Goal: Navigation & Orientation: Find specific page/section

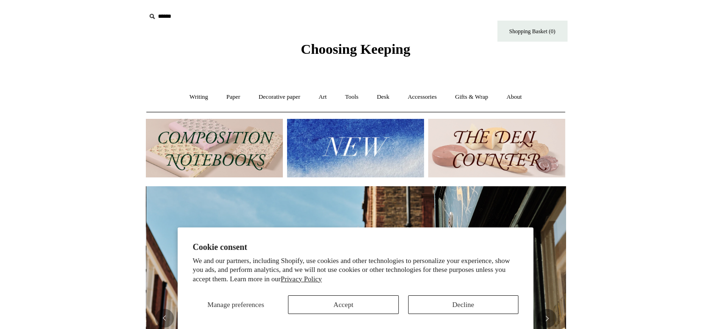
scroll to position [0, 420]
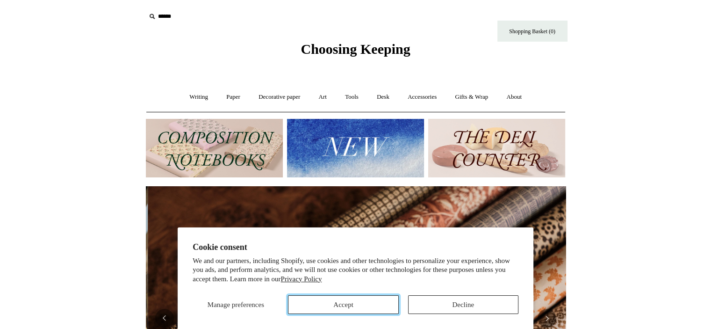
click at [357, 301] on button "Accept" at bounding box center [343, 304] width 110 height 19
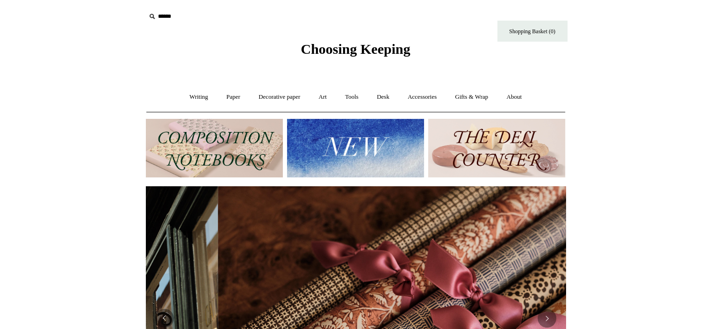
drag, startPoint x: 357, startPoint y: 301, endPoint x: 449, endPoint y: 273, distance: 96.0
click at [449, 273] on link at bounding box center [428, 318] width 420 height 264
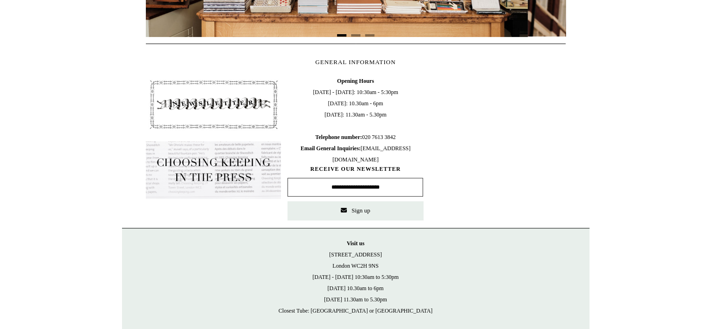
scroll to position [0, 0]
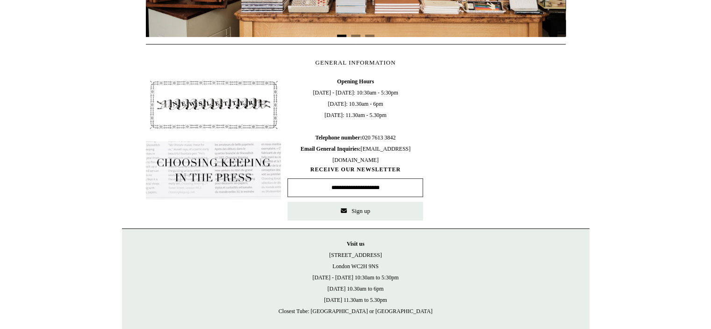
drag, startPoint x: 717, startPoint y: 201, endPoint x: 659, endPoint y: 244, distance: 72.4
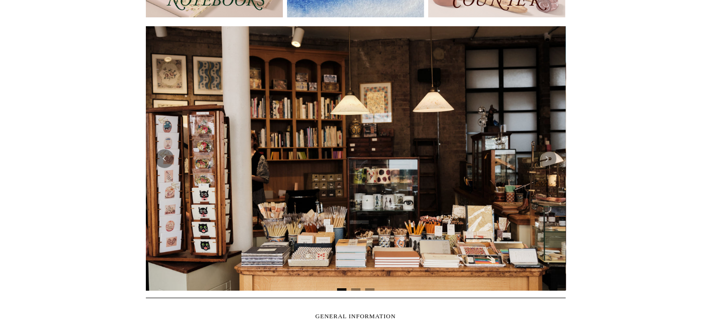
scroll to position [413, 0]
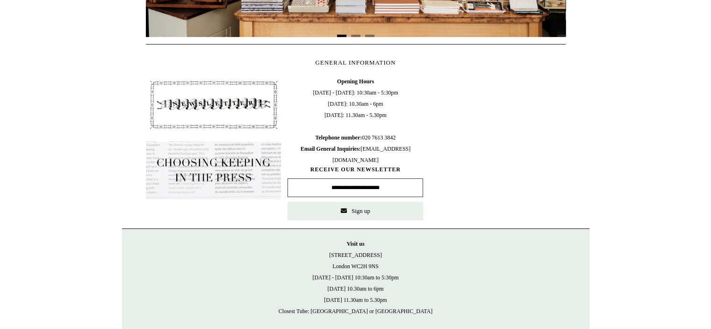
drag, startPoint x: 638, startPoint y: 50, endPoint x: 483, endPoint y: 314, distance: 305.6
click at [483, 314] on p "Visit [GEOGRAPHIC_DATA][STREET_ADDRESS] [DATE] - [DATE] 10:30am to 5:30pm [DATE…" at bounding box center [355, 277] width 449 height 79
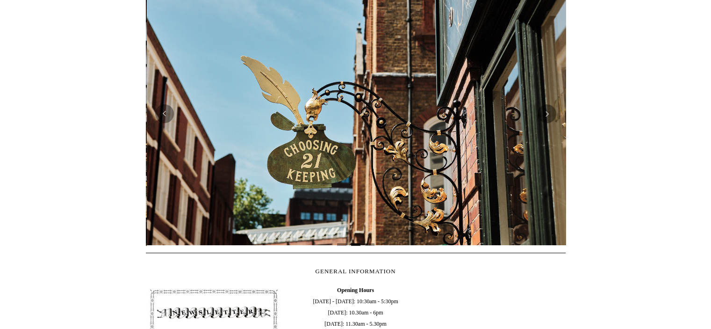
scroll to position [0, 420]
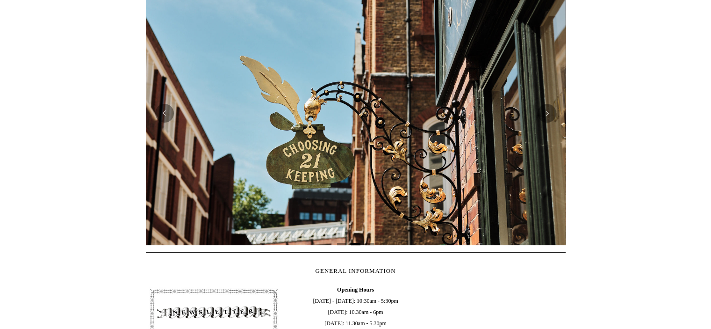
drag, startPoint x: 710, startPoint y: 129, endPoint x: 694, endPoint y: 100, distance: 32.2
click at [694, 100] on html "Cookie consent We and our partners, including Shopify, use cookies and other te…" at bounding box center [355, 188] width 711 height 787
click at [473, 123] on img at bounding box center [356, 113] width 420 height 264
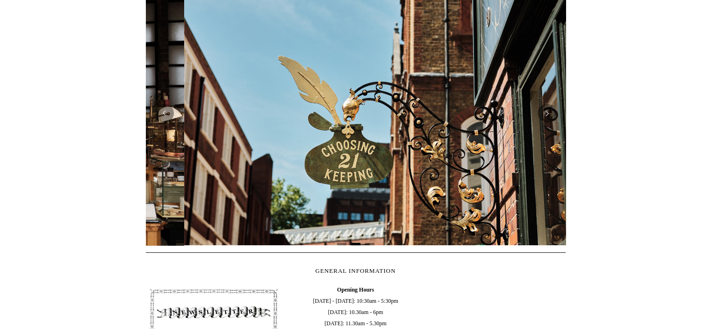
drag, startPoint x: 473, startPoint y: 123, endPoint x: 537, endPoint y: 184, distance: 88.3
click at [537, 184] on div at bounding box center [394, 113] width 420 height 264
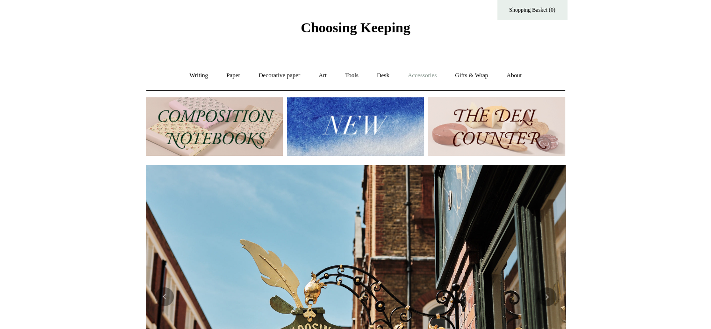
click at [420, 72] on link "Accessories +" at bounding box center [422, 75] width 46 height 25
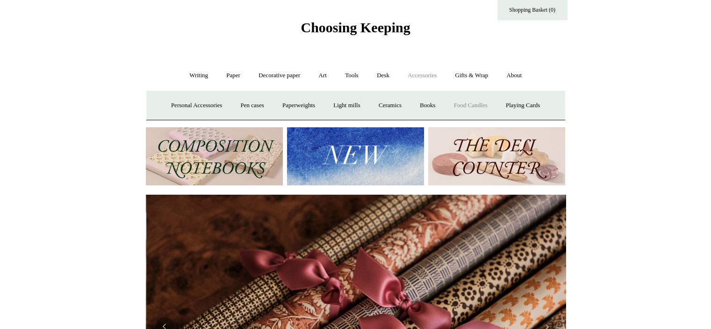
scroll to position [0, 839]
click at [304, 101] on link "Paperweights +" at bounding box center [299, 105] width 50 height 25
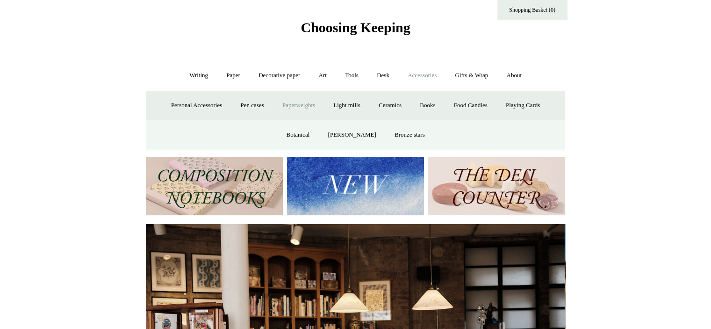
scroll to position [0, 0]
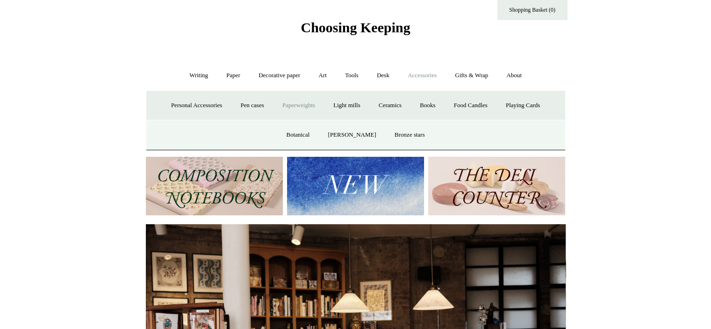
click at [304, 101] on link "Paperweights -" at bounding box center [299, 105] width 50 height 25
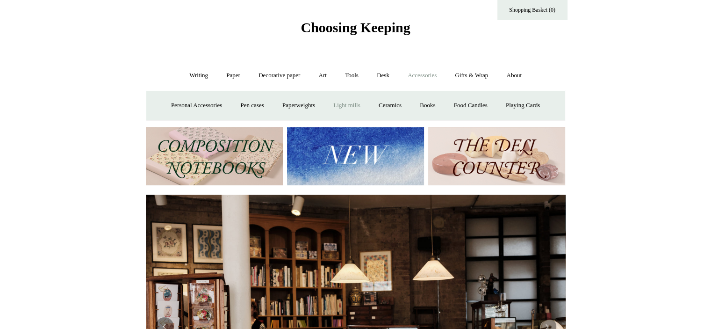
click at [346, 102] on link "Light mills" at bounding box center [346, 105] width 43 height 25
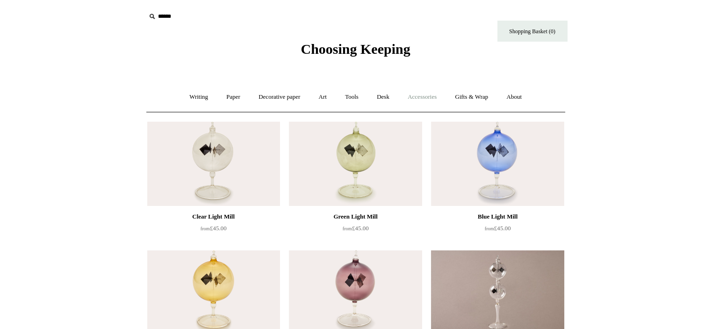
click at [431, 95] on link "Accessories +" at bounding box center [422, 97] width 46 height 25
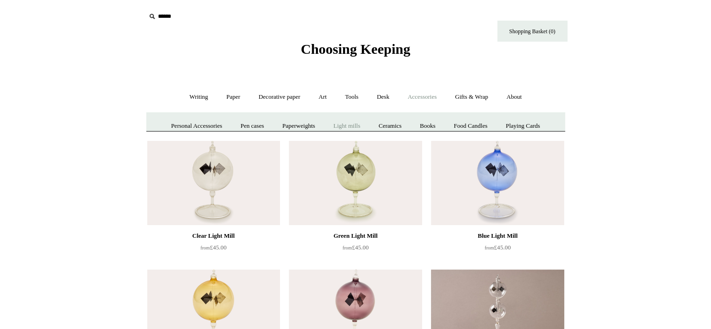
click at [431, 95] on link "Accessories -" at bounding box center [422, 97] width 46 height 25
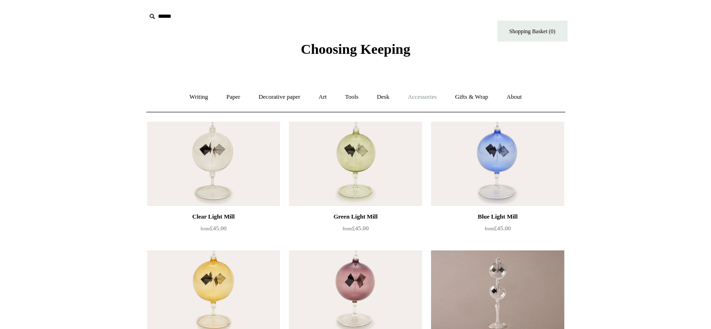
click at [431, 95] on link "Accessories +" at bounding box center [422, 97] width 46 height 25
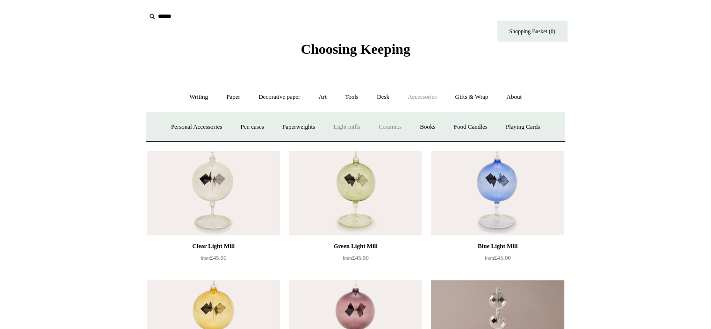
click at [398, 125] on link "Ceramics +" at bounding box center [390, 127] width 40 height 25
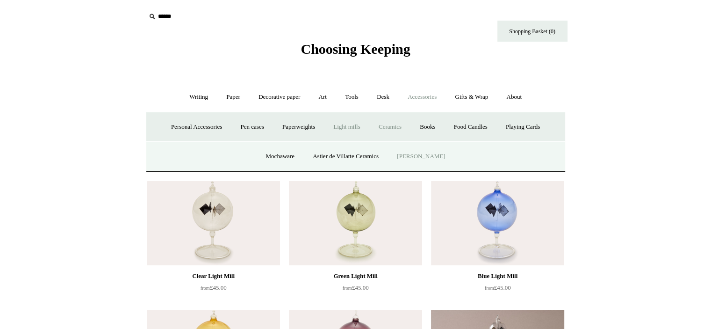
click at [421, 153] on link "[PERSON_NAME]" at bounding box center [420, 156] width 65 height 25
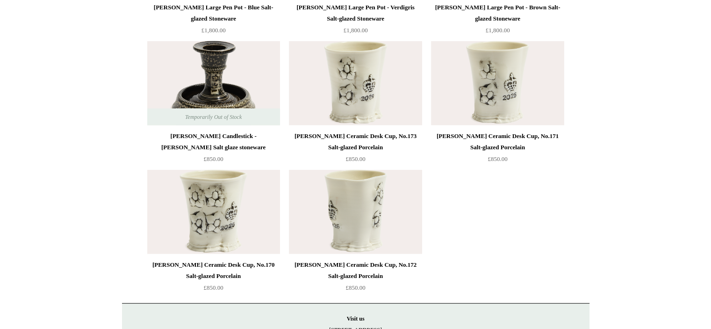
scroll to position [2385, 0]
